Goal: Find specific page/section: Find specific page/section

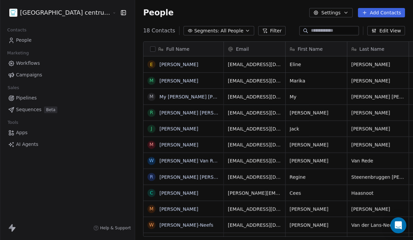
scroll to position [211, 301]
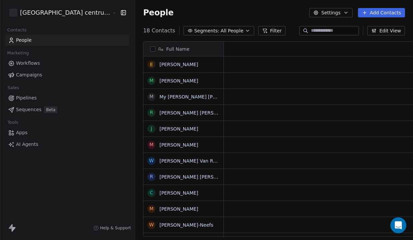
scroll to position [211, 301]
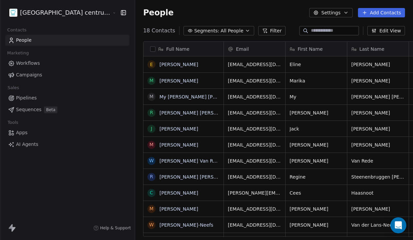
click at [56, 11] on html "Tandheelkundig centrum Sassembourg Contacts People Marketing Workflows Campaign…" at bounding box center [206, 120] width 413 height 240
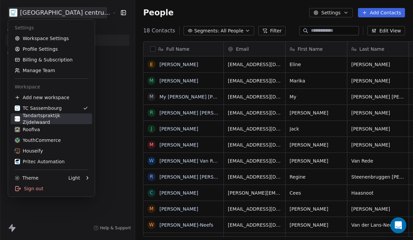
click at [59, 119] on div "Tandartspraktijk Zijdelwaard" at bounding box center [51, 118] width 73 height 13
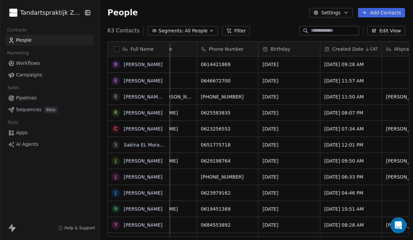
scroll to position [0, 289]
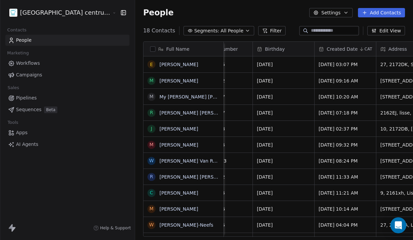
scroll to position [0, 219]
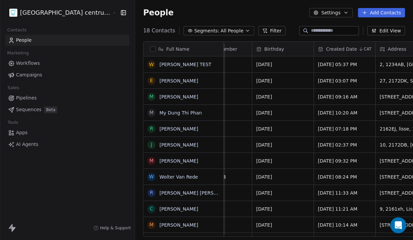
scroll to position [0, 120]
